Goal: Task Accomplishment & Management: Use online tool/utility

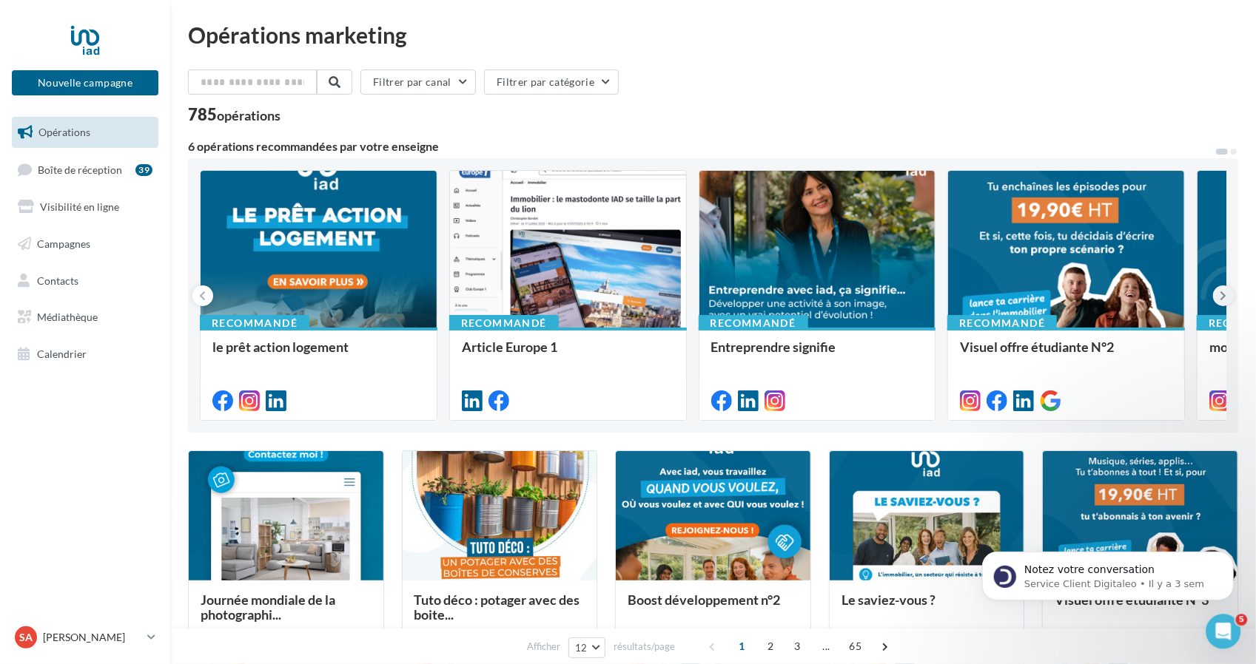
click at [1225, 286] on button at bounding box center [1223, 296] width 21 height 21
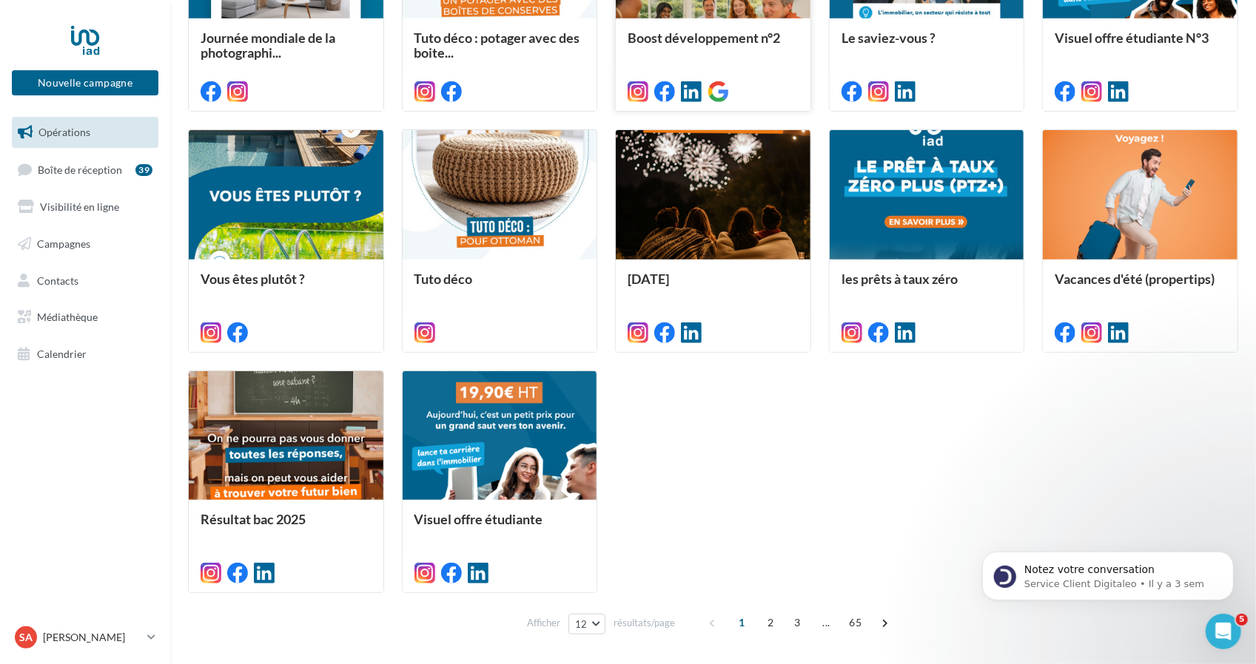
scroll to position [614, 0]
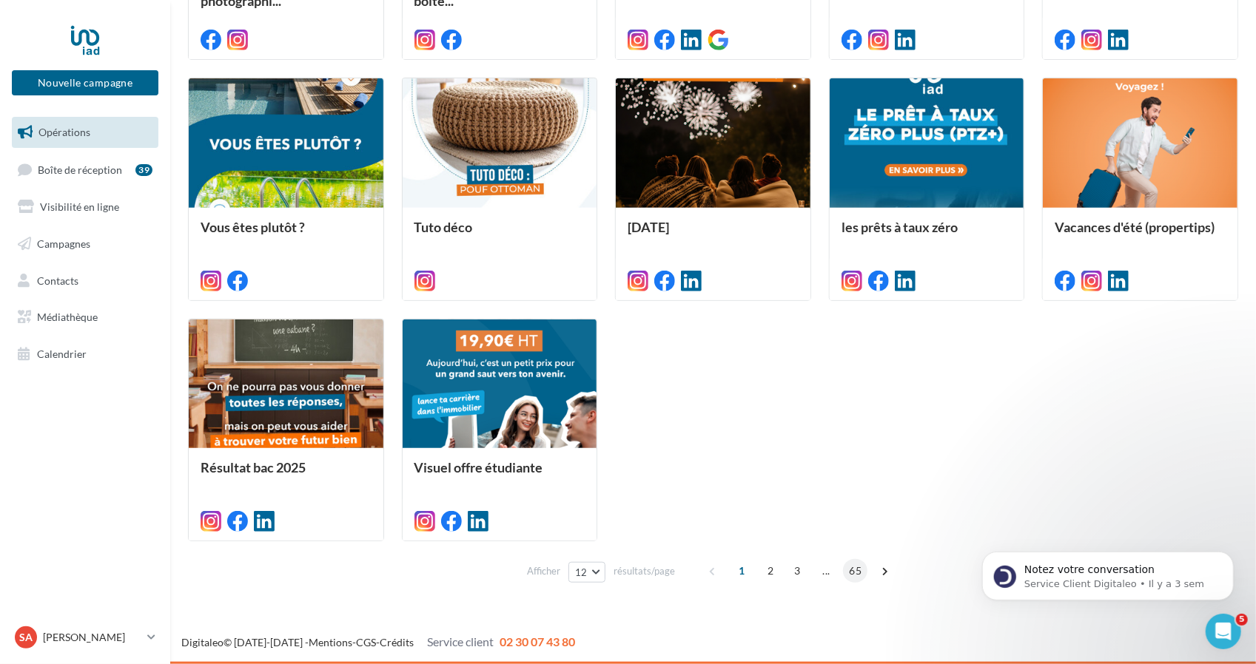
click at [857, 575] on span "65" at bounding box center [855, 571] width 24 height 24
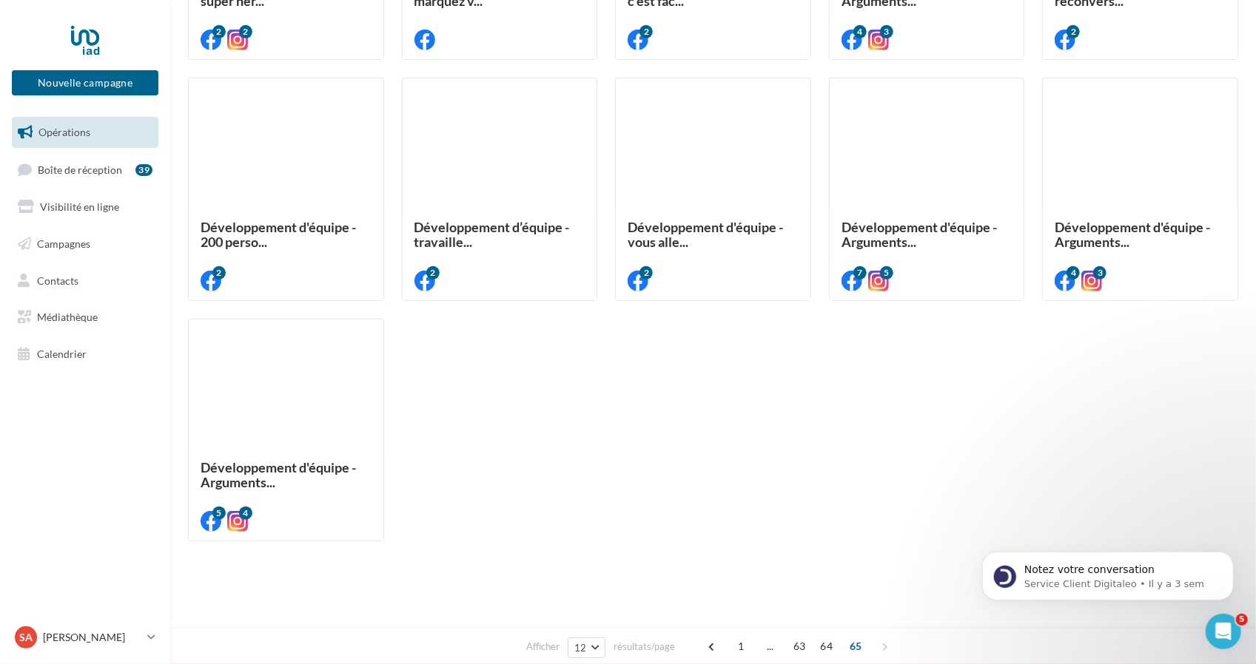
scroll to position [391, 0]
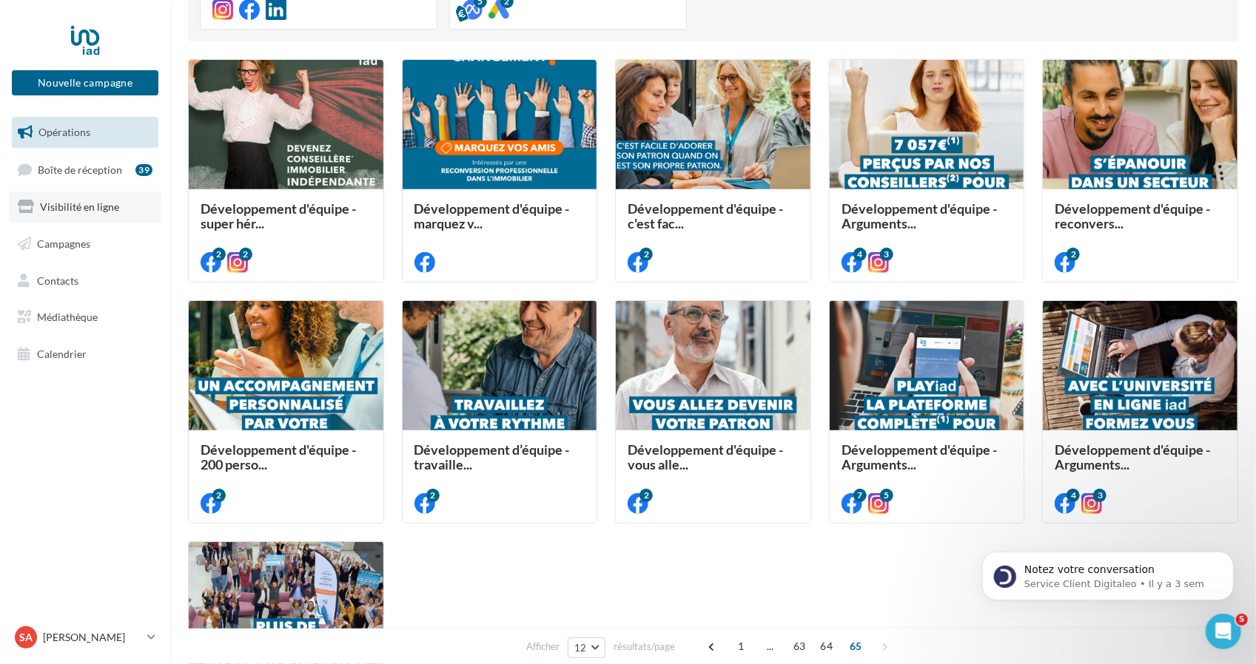
click at [101, 205] on span "Visibilité en ligne" at bounding box center [79, 207] width 79 height 13
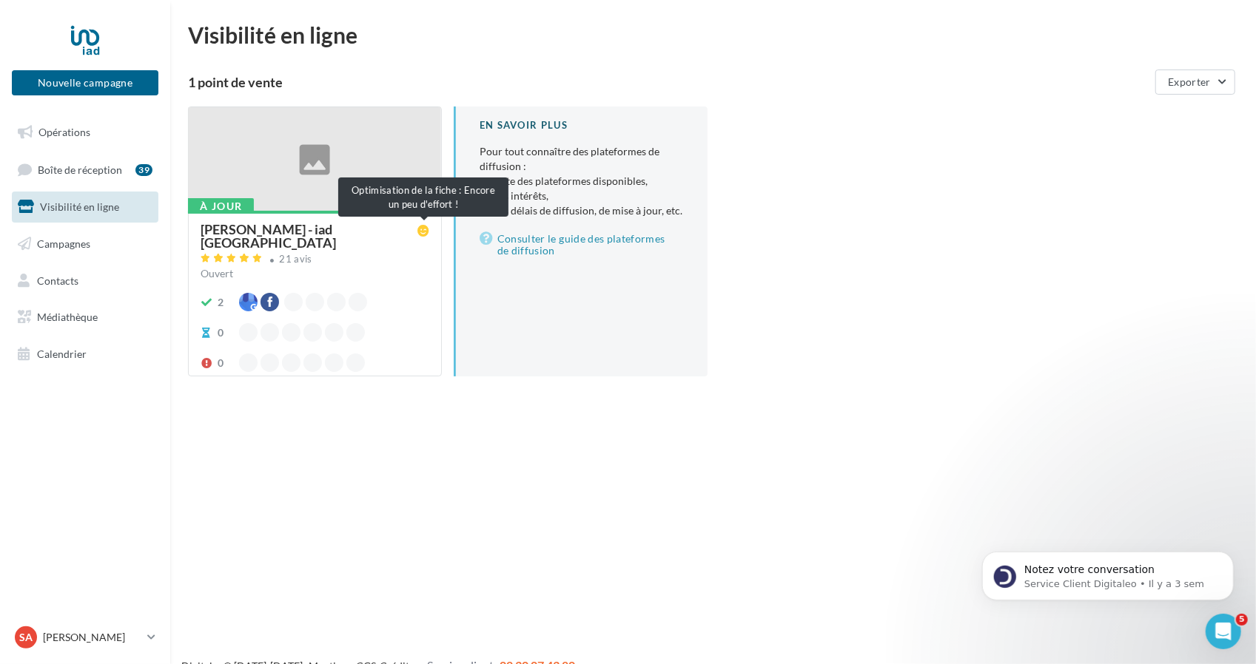
click at [428, 230] on icon at bounding box center [423, 231] width 12 height 12
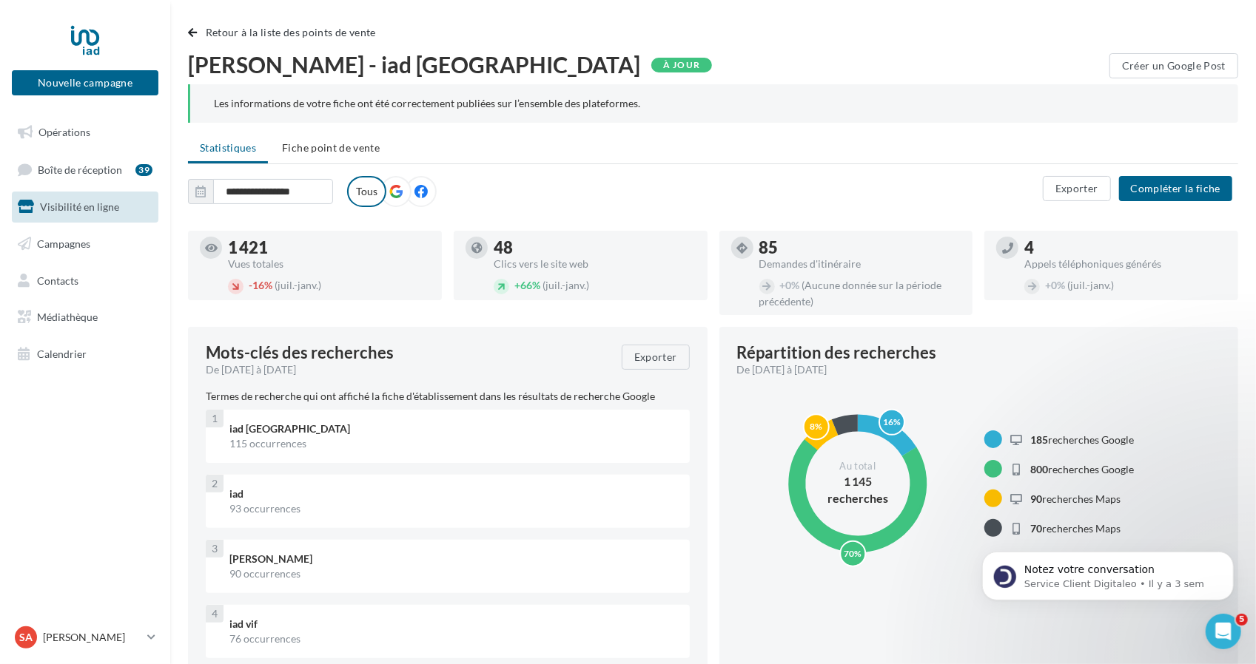
click at [397, 195] on icon at bounding box center [395, 191] width 13 height 13
click at [1167, 192] on button "Compléter la fiche" at bounding box center [1175, 188] width 113 height 25
